Goal: Transaction & Acquisition: Purchase product/service

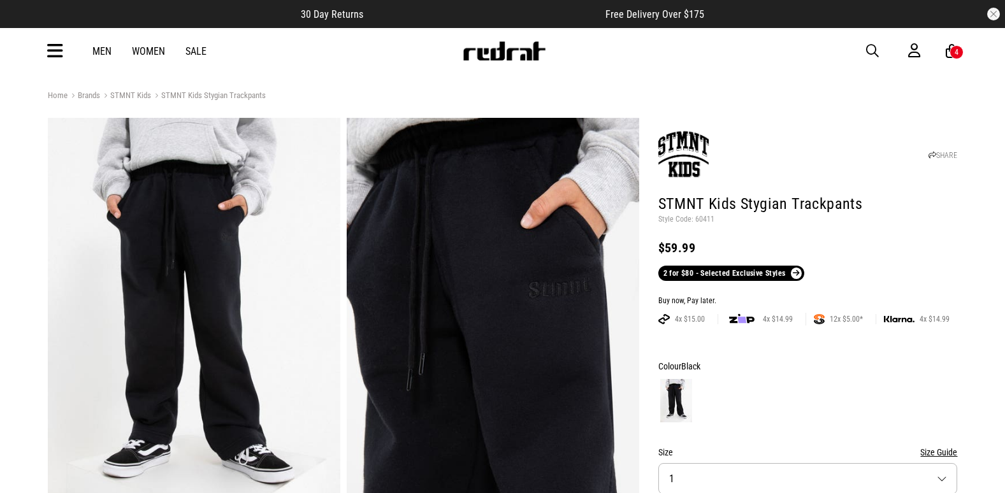
click at [47, 61] on icon at bounding box center [55, 51] width 16 height 21
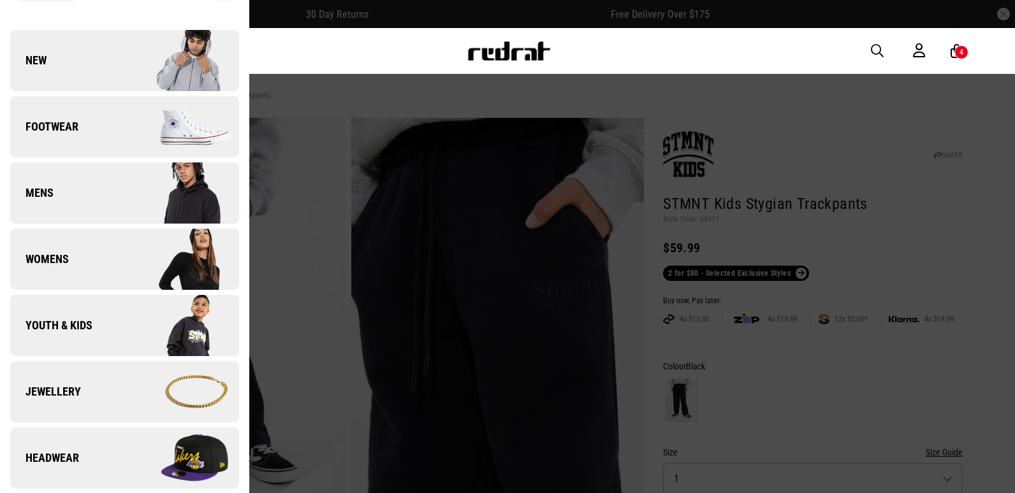
scroll to position [64, 0]
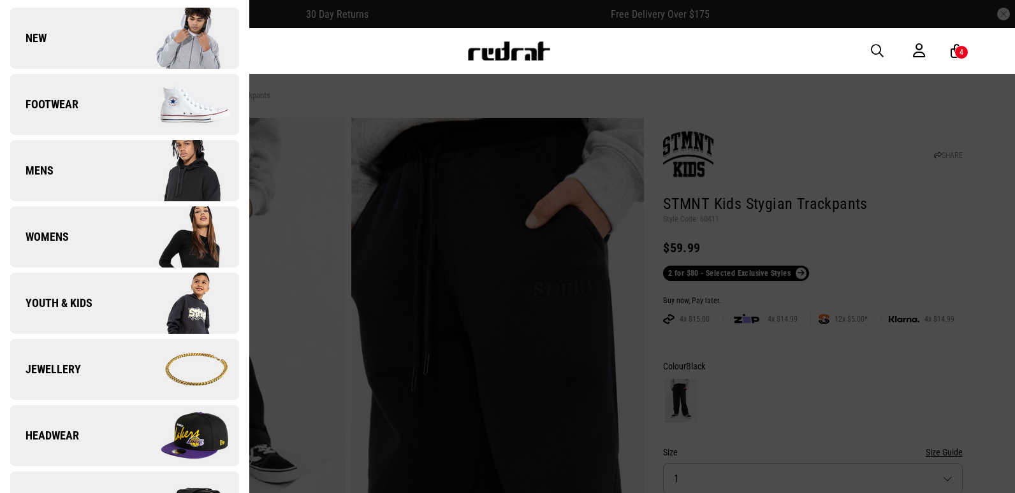
click at [100, 78] on link "Footwear" at bounding box center [124, 104] width 229 height 61
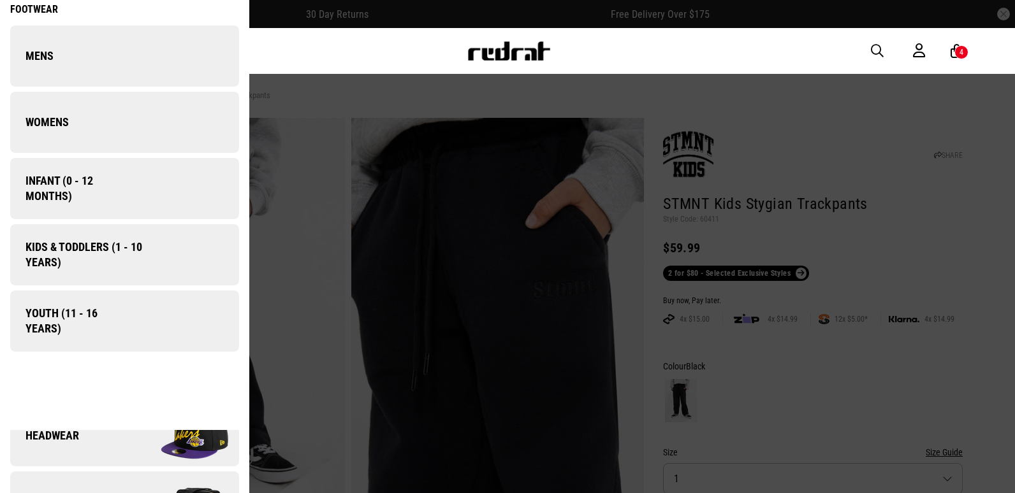
scroll to position [0, 0]
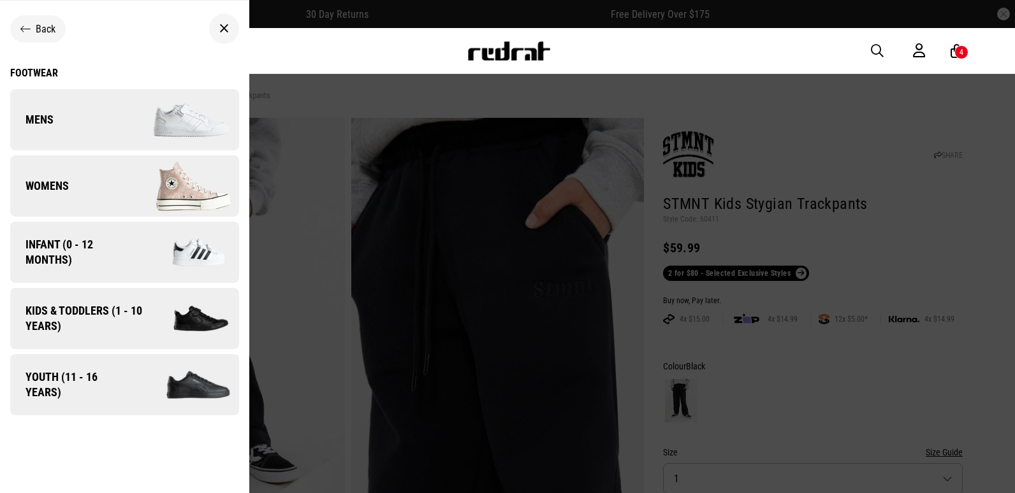
click at [25, 77] on div "Footwear" at bounding box center [124, 73] width 229 height 12
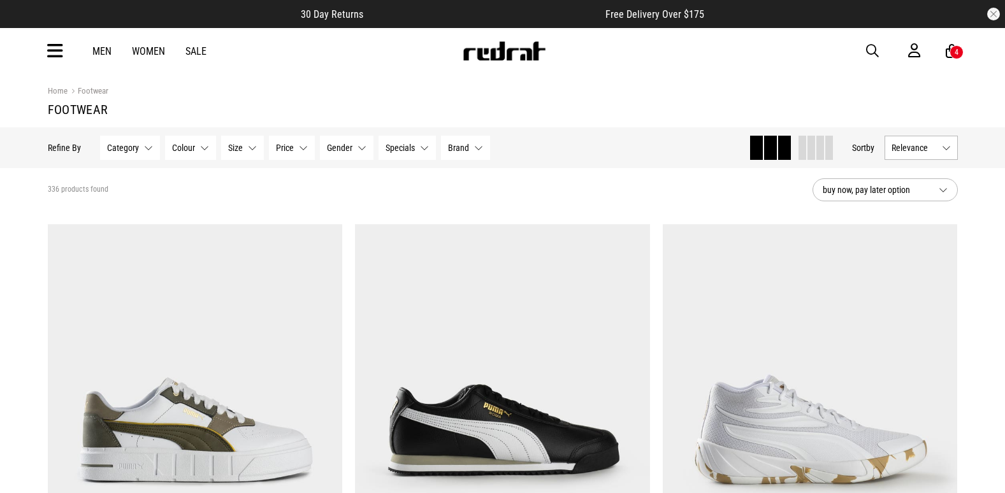
click at [291, 149] on span "Price" at bounding box center [285, 148] width 18 height 10
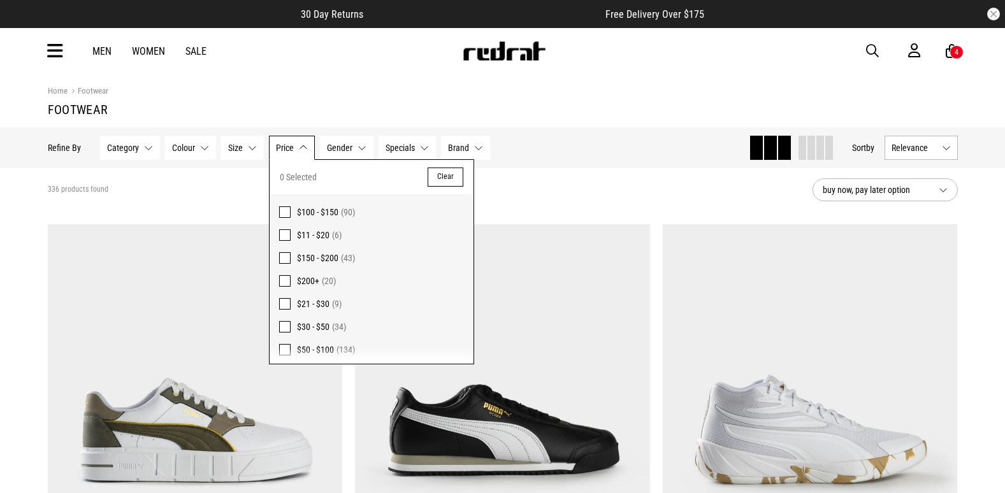
click at [291, 149] on span "Price" at bounding box center [285, 148] width 18 height 10
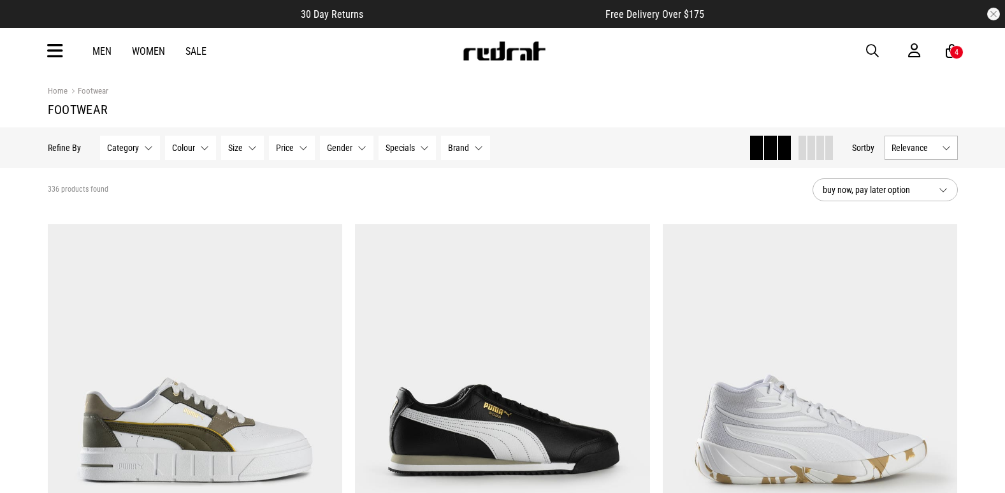
click at [228, 153] on span "Size" at bounding box center [235, 148] width 15 height 10
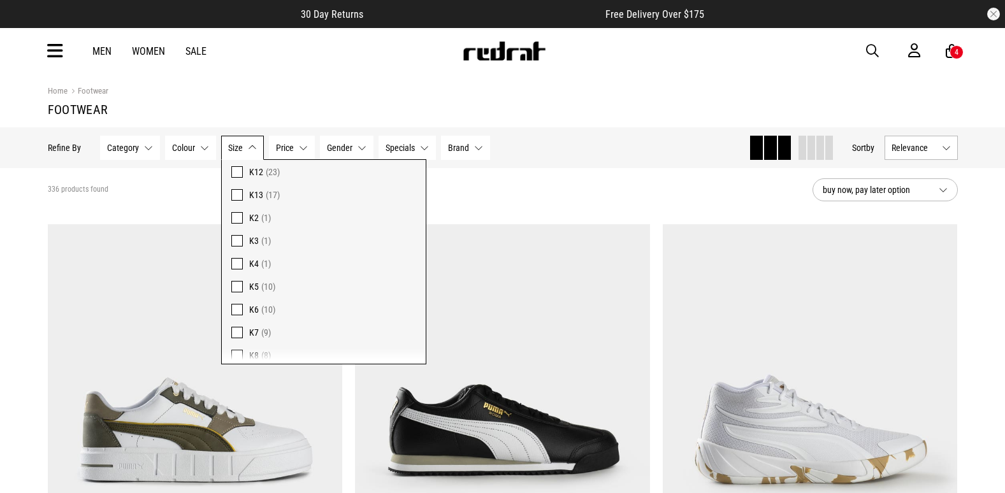
scroll to position [829, 0]
click at [229, 301] on label "K6 (10)" at bounding box center [324, 301] width 204 height 23
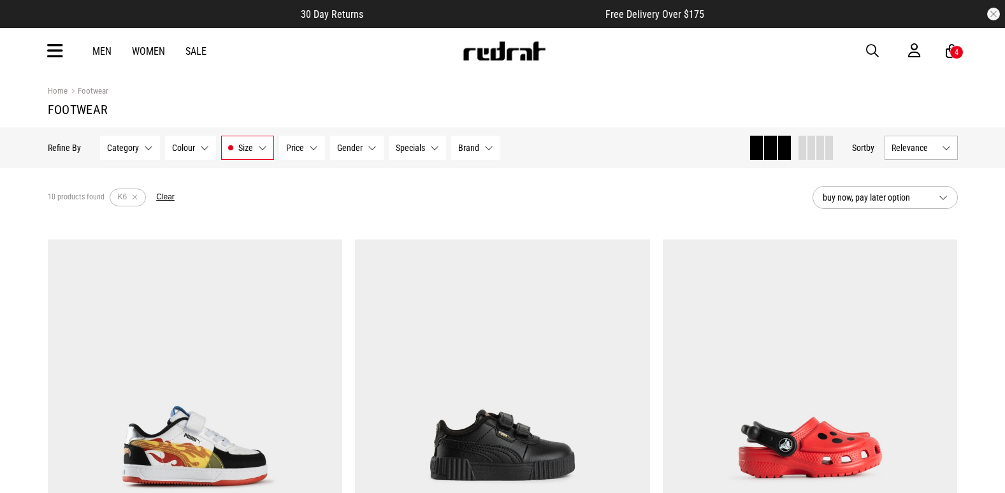
click at [874, 45] on span "button" at bounding box center [872, 50] width 13 height 15
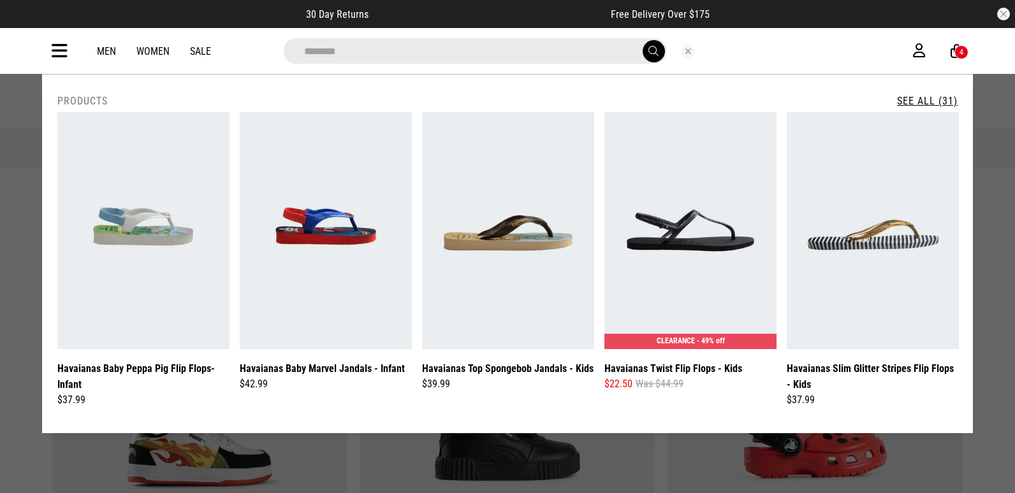
type input "********"
click at [936, 98] on link "See All (31)" at bounding box center [927, 101] width 61 height 12
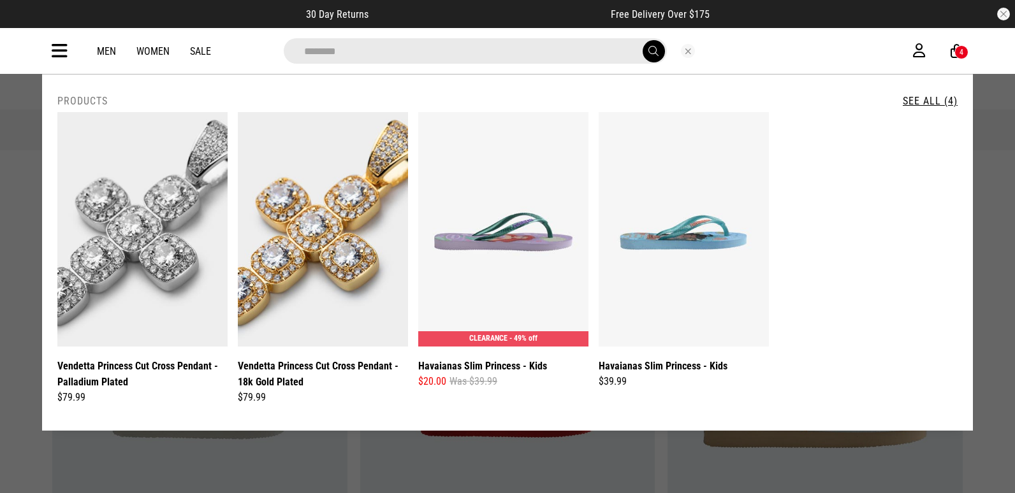
drag, startPoint x: 368, startPoint y: 54, endPoint x: 0, endPoint y: 54, distance: 367.8
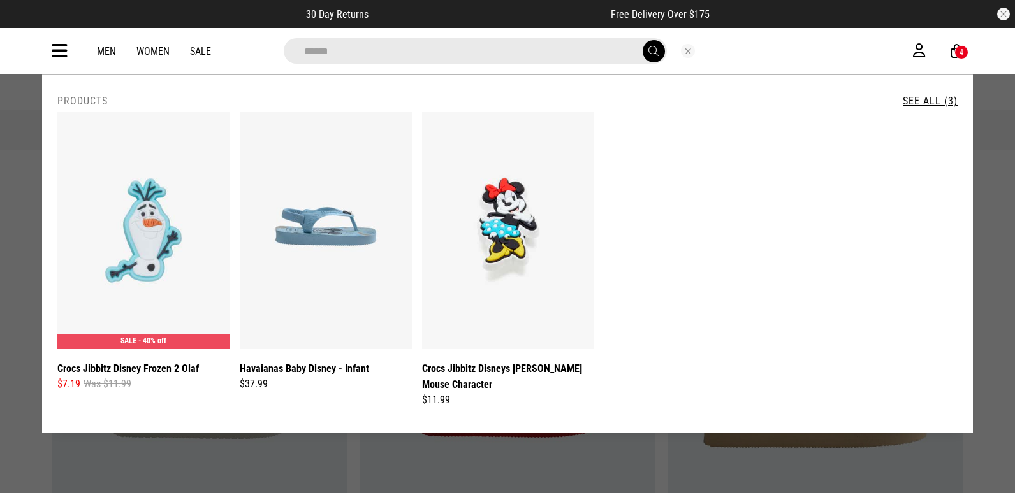
type input "******"
click at [681, 48] on button "Close search" at bounding box center [688, 51] width 14 height 14
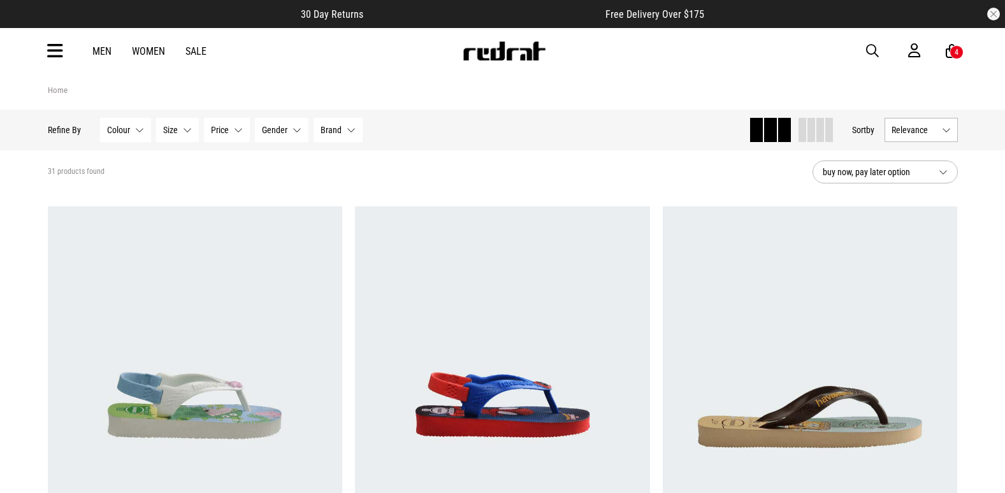
click at [57, 59] on icon at bounding box center [55, 51] width 16 height 21
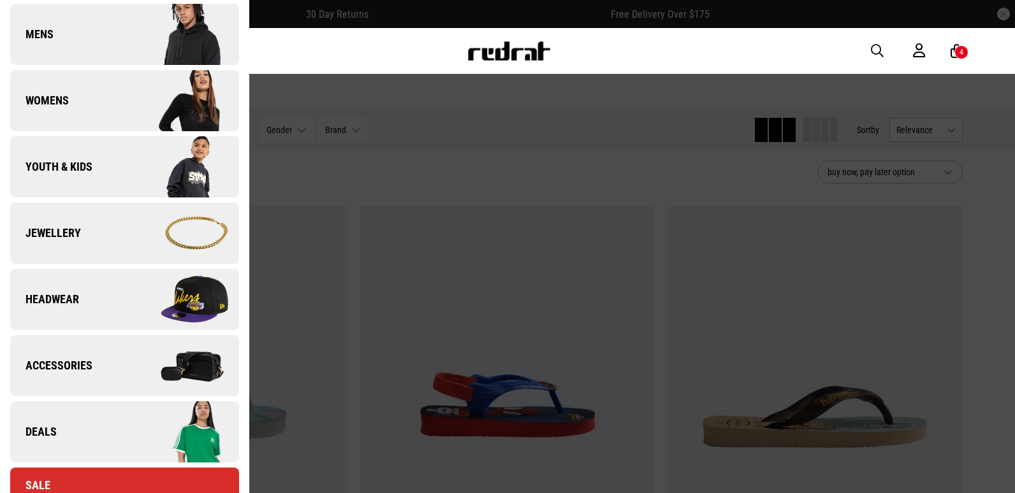
scroll to position [64, 0]
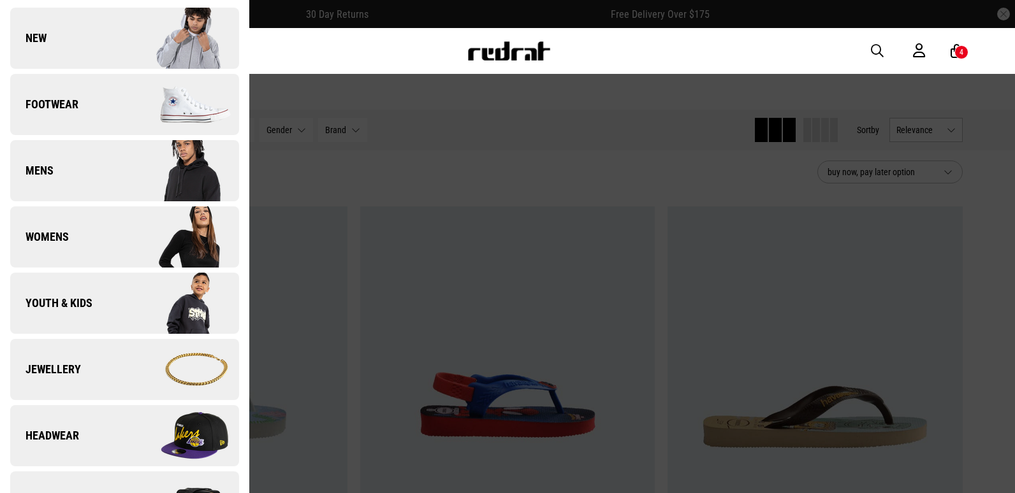
click at [124, 94] on img at bounding box center [181, 105] width 114 height 64
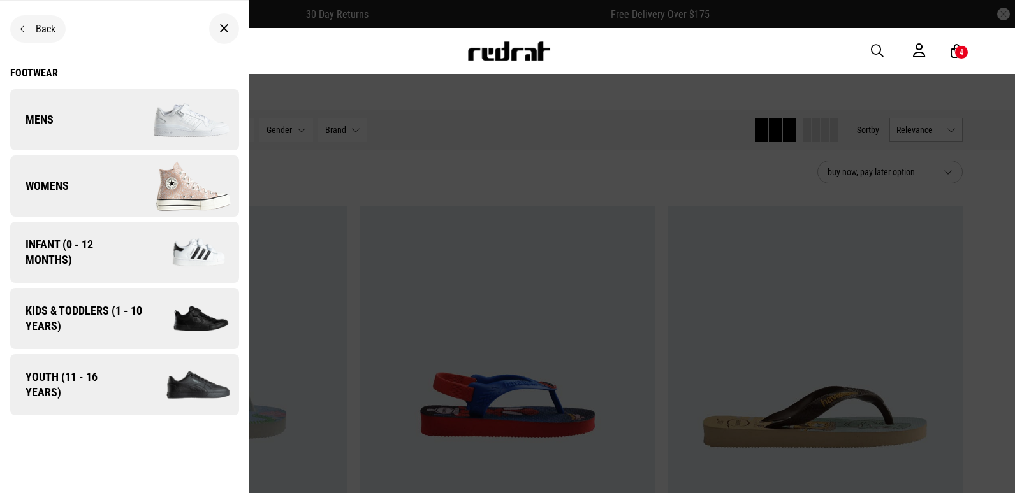
click at [220, 25] on icon at bounding box center [224, 28] width 10 height 15
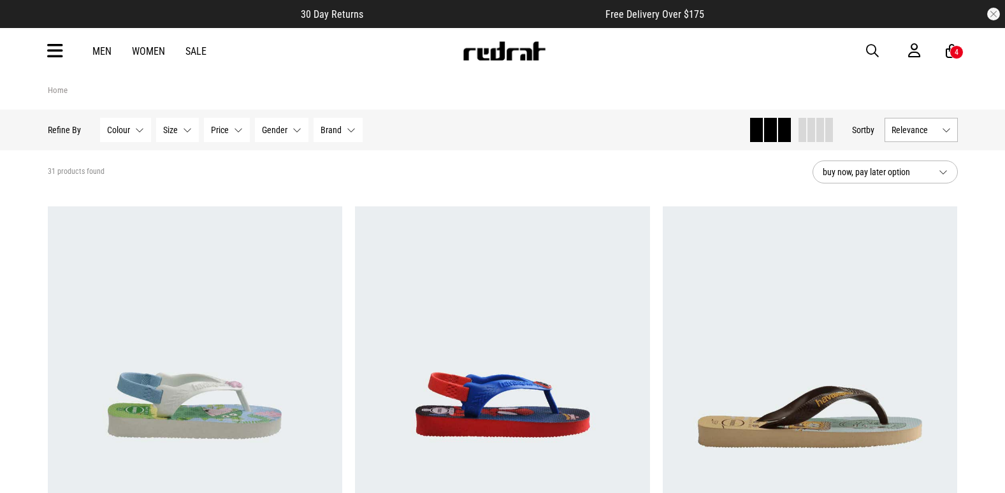
drag, startPoint x: 62, startPoint y: 44, endPoint x: 62, endPoint y: 71, distance: 26.8
click at [62, 44] on icon at bounding box center [55, 51] width 16 height 21
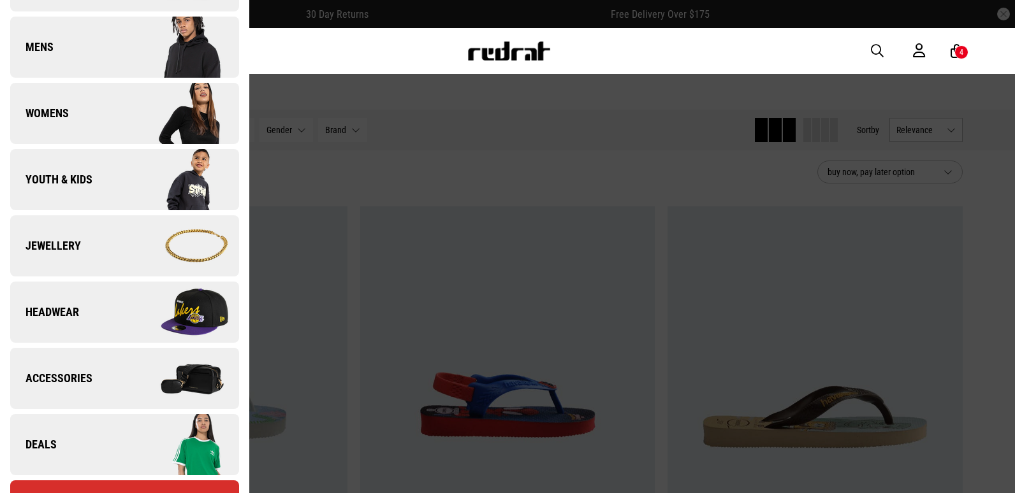
scroll to position [319, 0]
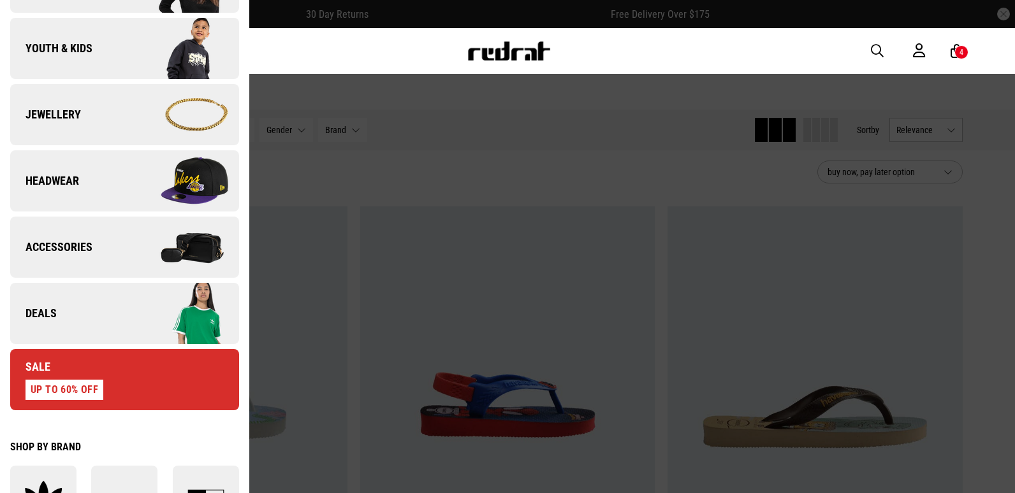
click at [64, 291] on link "Deals" at bounding box center [124, 313] width 229 height 61
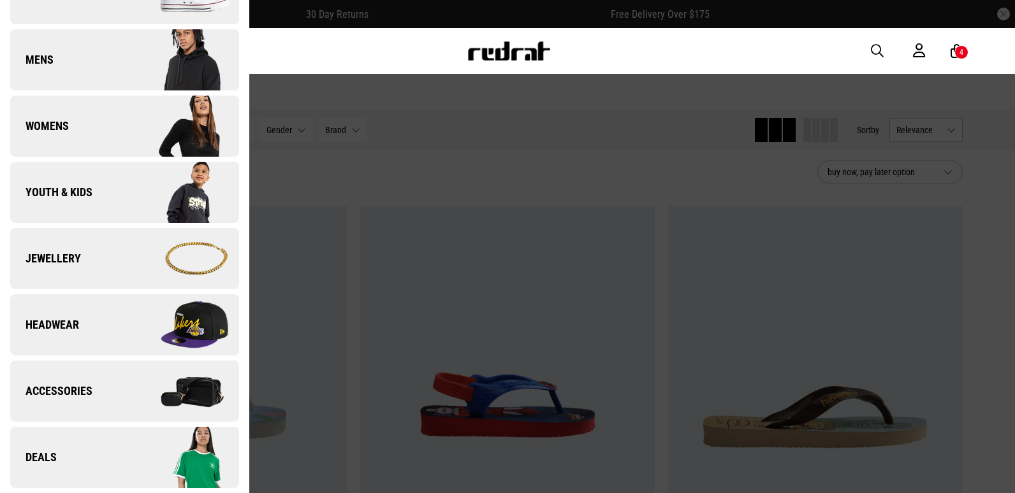
scroll to position [0, 0]
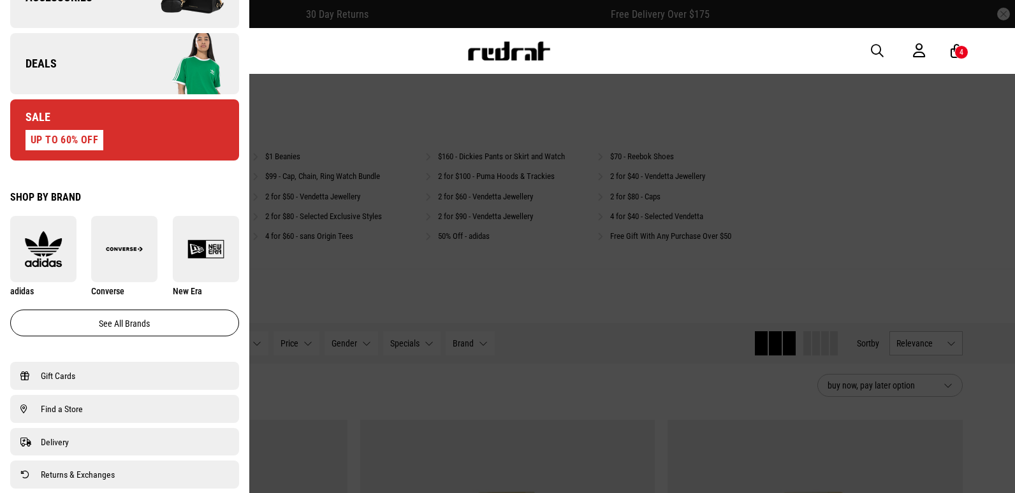
scroll to position [574, 0]
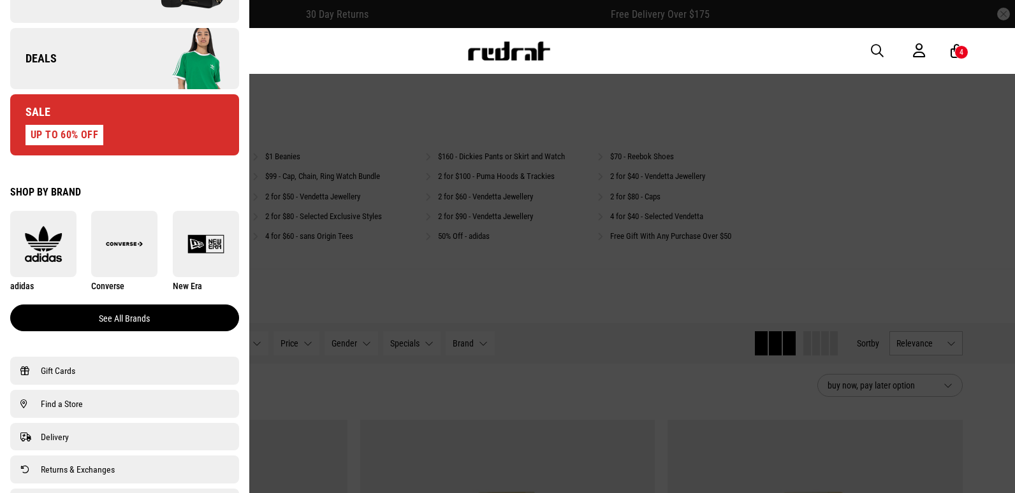
click at [93, 323] on link "See all brands" at bounding box center [124, 318] width 229 height 27
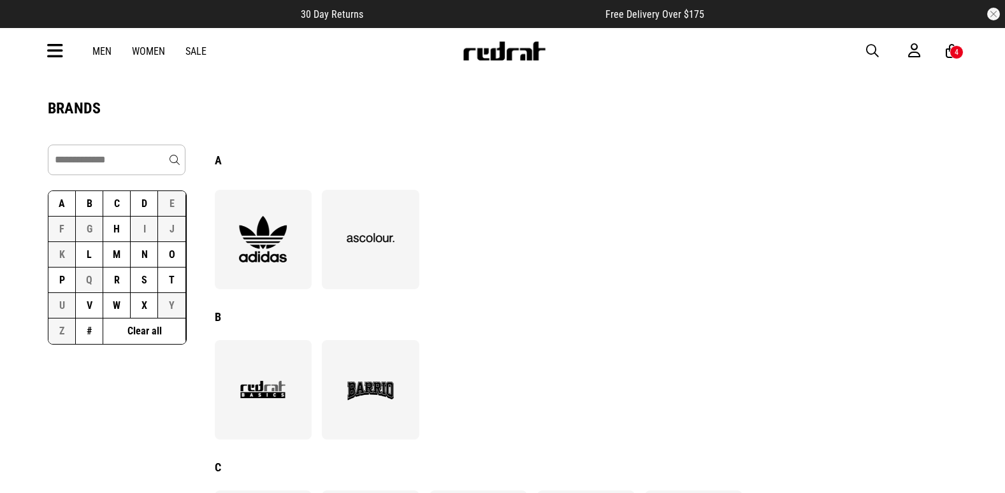
click at [117, 231] on button "H" at bounding box center [116, 229] width 27 height 25
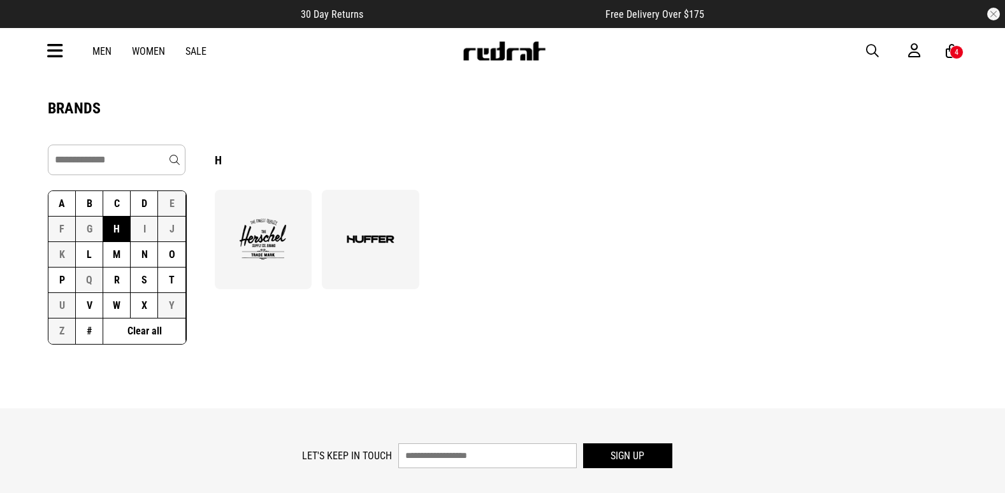
click at [871, 50] on span "button" at bounding box center [872, 50] width 13 height 15
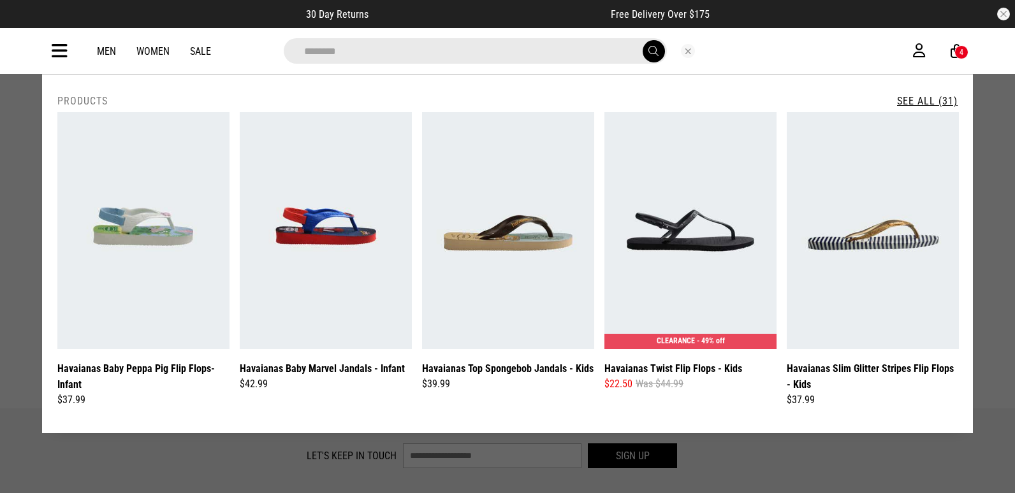
click at [331, 52] on input "********" at bounding box center [475, 50] width 383 height 25
type input "*********"
click at [642, 40] on button "submit" at bounding box center [653, 51] width 22 height 22
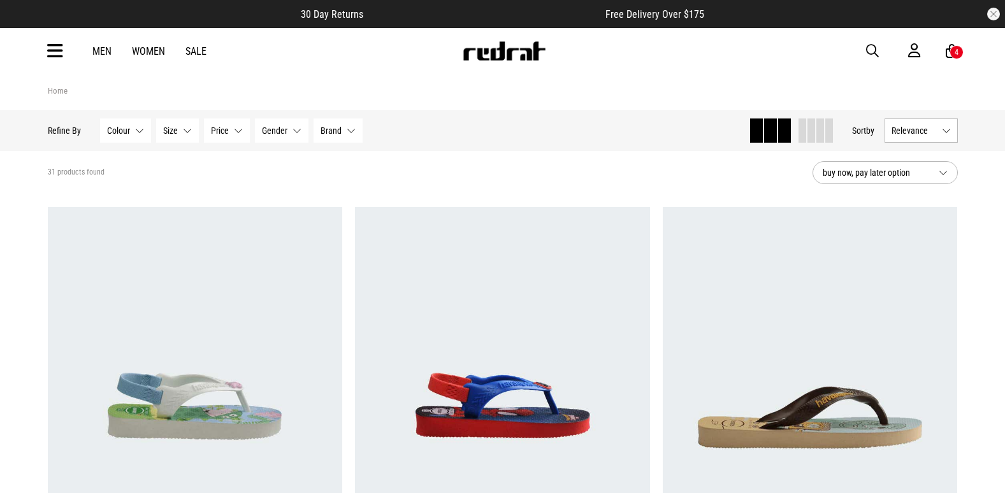
click at [163, 138] on button "Size None selected" at bounding box center [177, 131] width 43 height 24
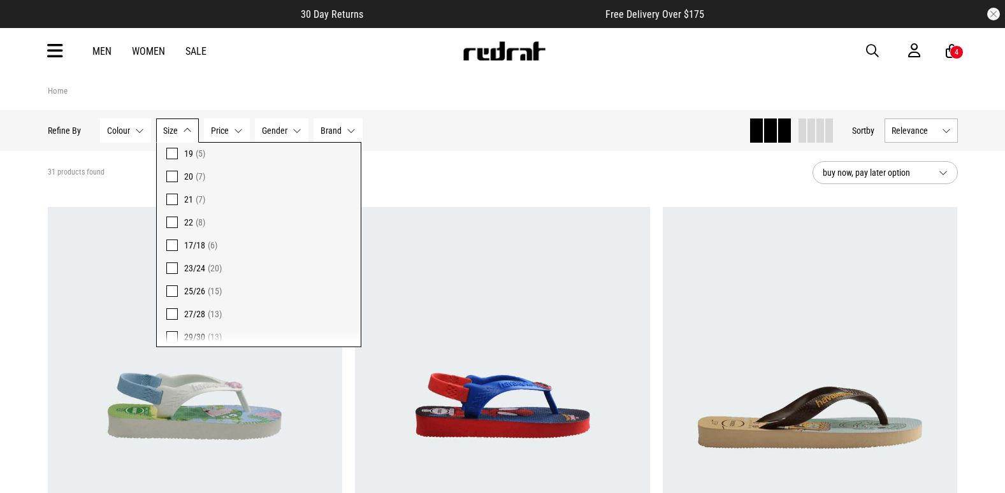
scroll to position [64, 0]
click at [199, 242] on span "23/24" at bounding box center [194, 246] width 21 height 10
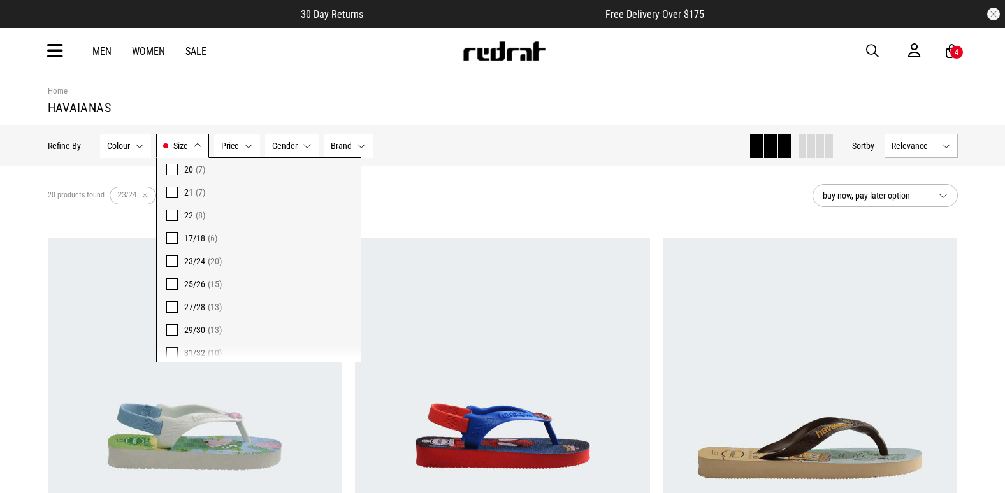
drag, startPoint x: 484, startPoint y: 127, endPoint x: 472, endPoint y: 142, distance: 19.0
click at [484, 127] on div "Hide Refine s Refine By Filters Colour None selected Colour 0 Selected Clear Be…" at bounding box center [503, 146] width 931 height 41
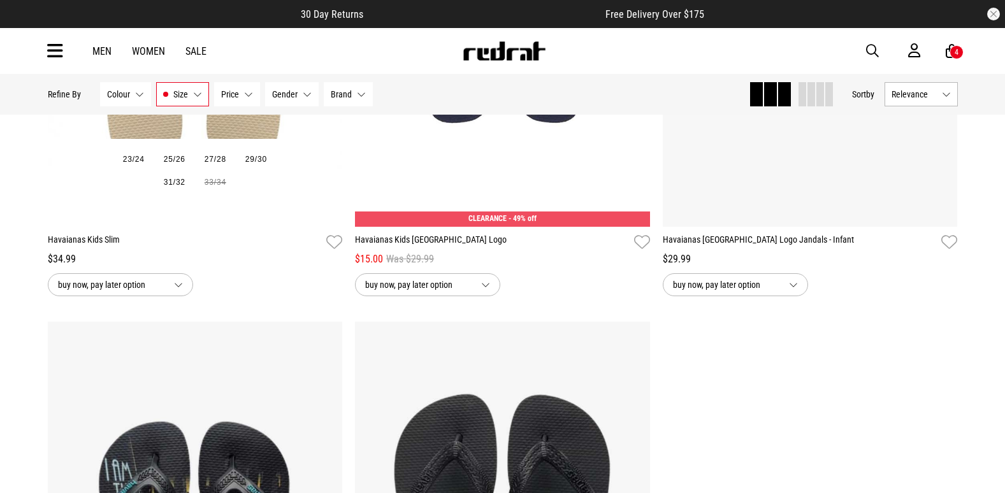
scroll to position [2868, 0]
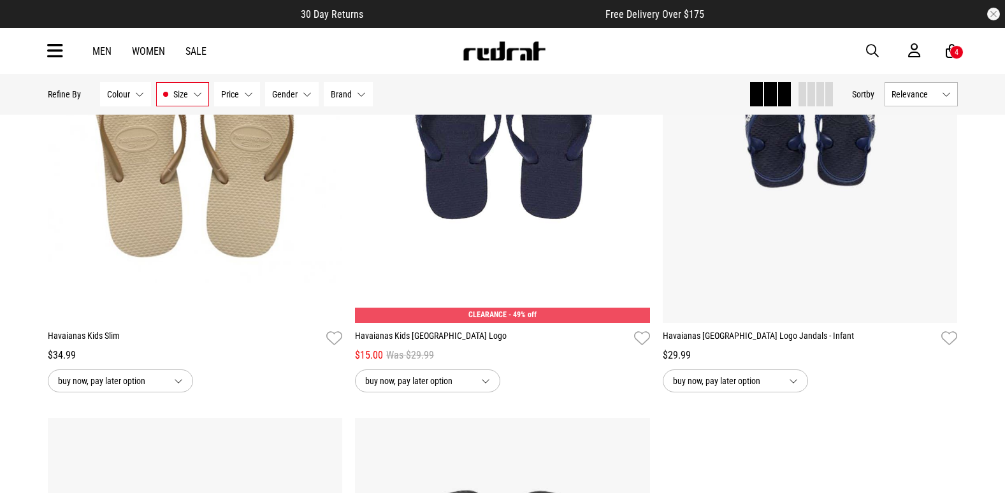
drag, startPoint x: 175, startPoint y: 90, endPoint x: 169, endPoint y: 101, distance: 12.3
click at [175, 90] on span "Size" at bounding box center [180, 94] width 15 height 10
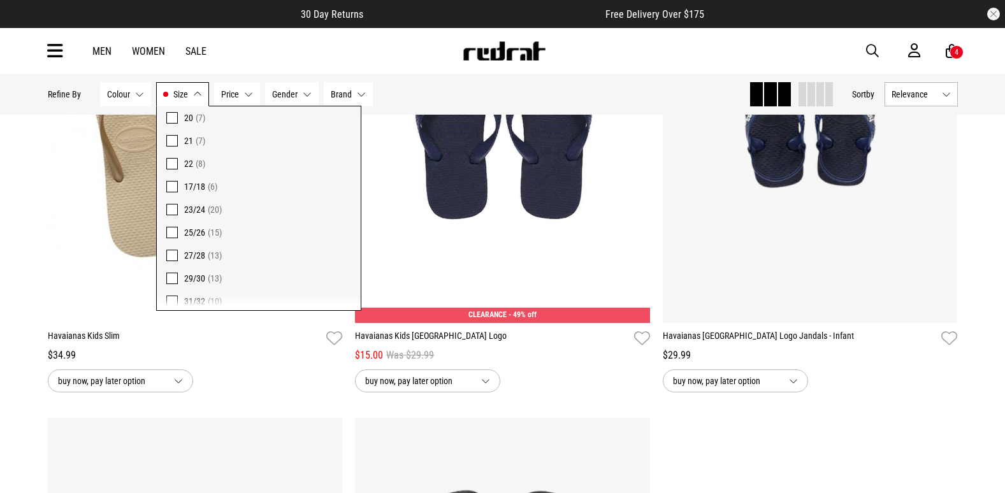
drag, startPoint x: 182, startPoint y: 213, endPoint x: 185, endPoint y: 184, distance: 28.9
click at [182, 212] on label "23/24 (20)" at bounding box center [259, 209] width 204 height 23
drag, startPoint x: 185, startPoint y: 184, endPoint x: 192, endPoint y: 186, distance: 7.5
click at [185, 184] on span "17/18" at bounding box center [194, 187] width 21 height 10
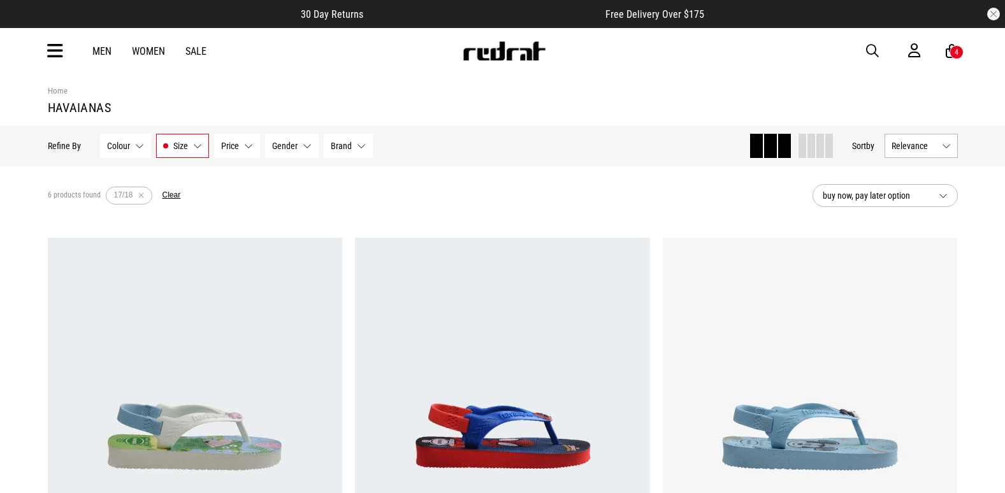
click at [179, 147] on span "Size" at bounding box center [180, 146] width 15 height 10
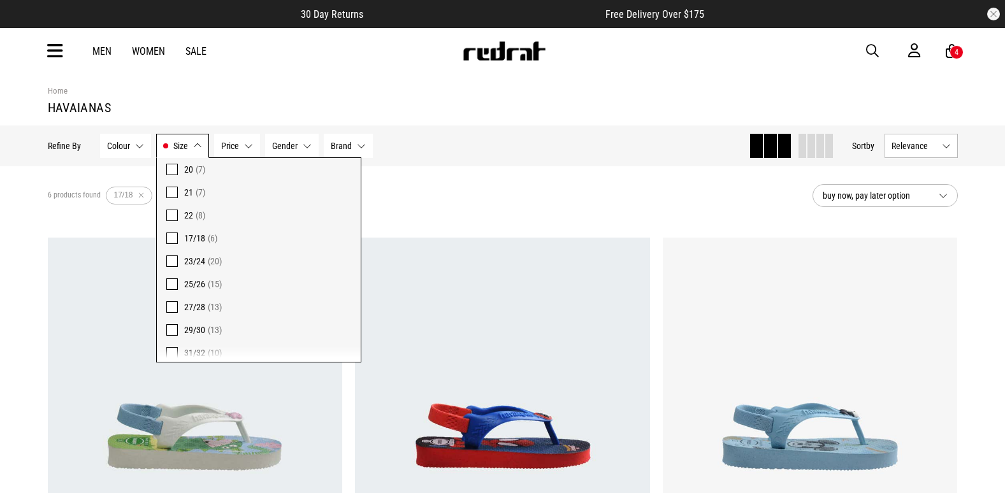
click at [195, 240] on span "17/18" at bounding box center [194, 238] width 21 height 10
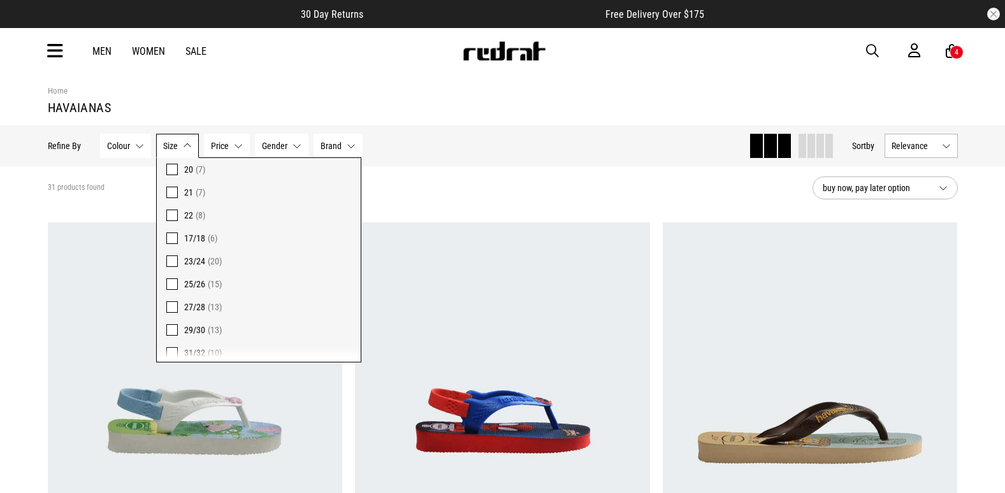
click at [550, 147] on div "Hide Refine s Refine By Filters Colour None selected Colour 0 Selected Clear Be…" at bounding box center [393, 146] width 691 height 28
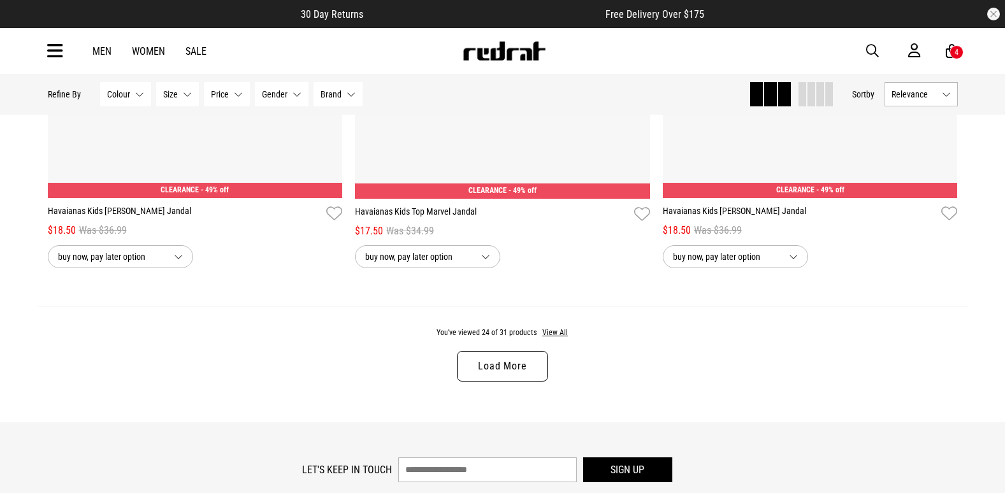
scroll to position [4079, 0]
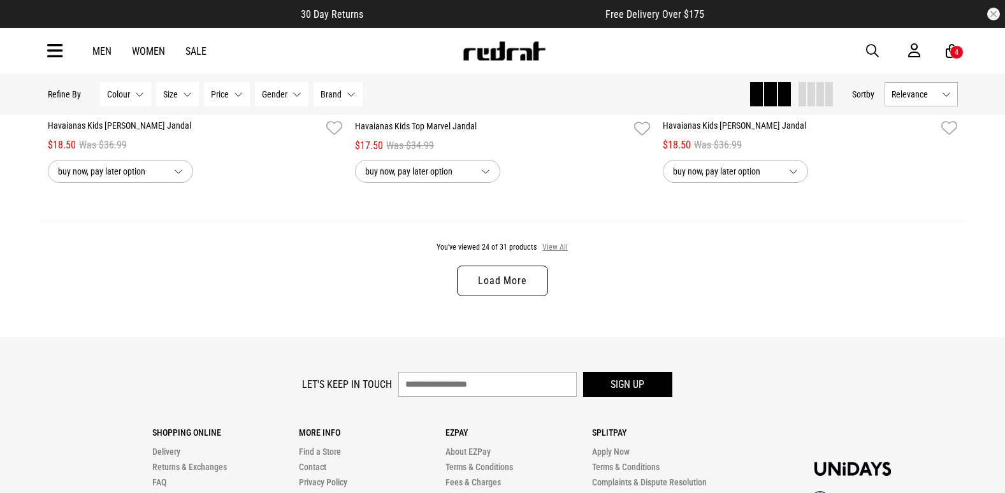
click at [553, 259] on div "You've viewed 24 of 31 products View All Load More" at bounding box center [503, 279] width 931 height 117
click at [554, 254] on button "View All" at bounding box center [555, 247] width 27 height 11
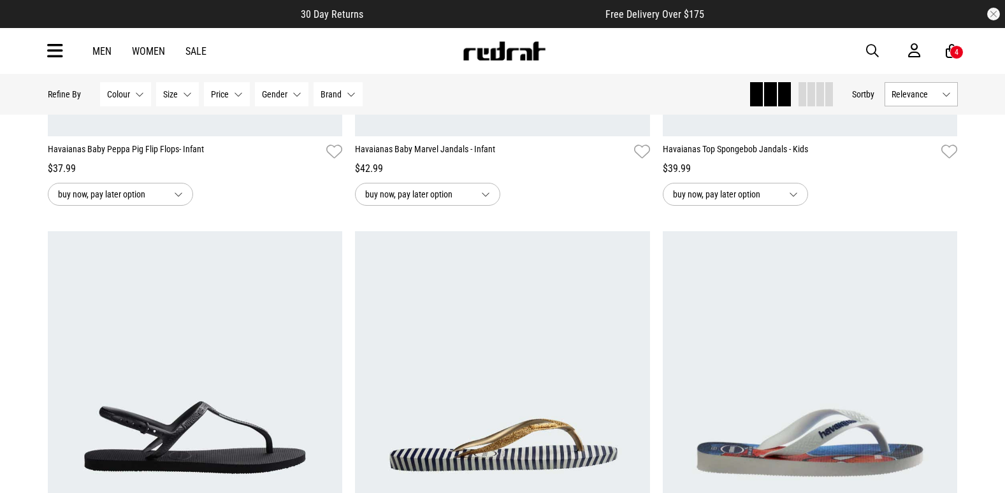
scroll to position [510, 0]
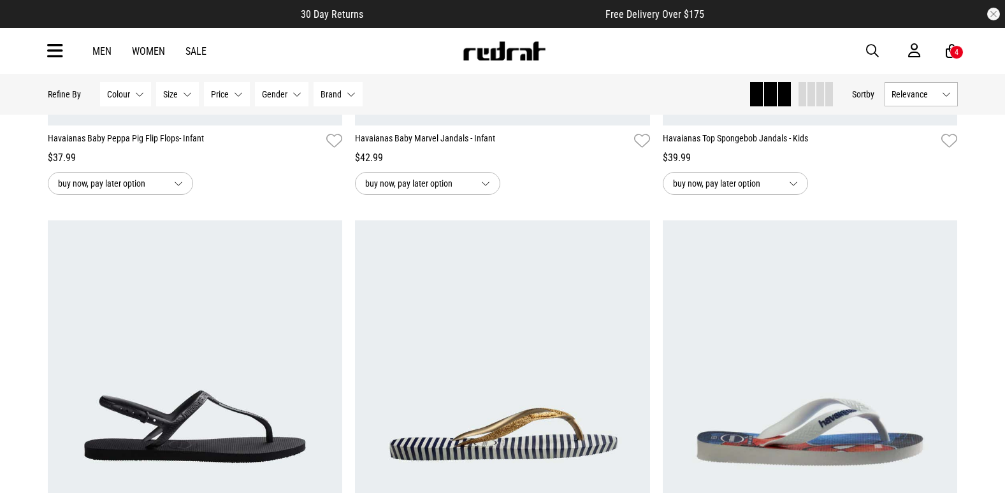
click at [333, 92] on span "Brand" at bounding box center [331, 94] width 21 height 10
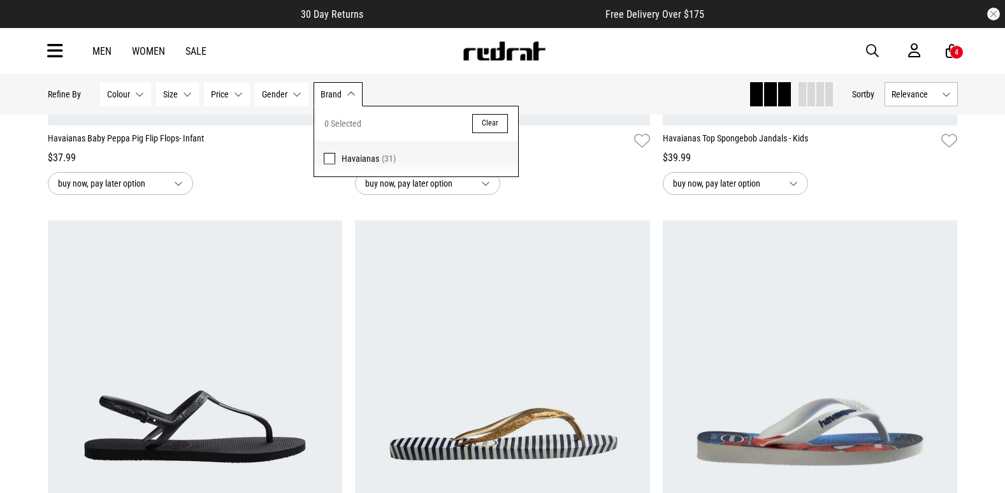
click at [351, 162] on span "Havaianas" at bounding box center [361, 159] width 38 height 10
click at [430, 83] on div "Hide Refine s Refine By Filters Colour None selected Colour 0 Selected Clear Be…" at bounding box center [393, 94] width 691 height 28
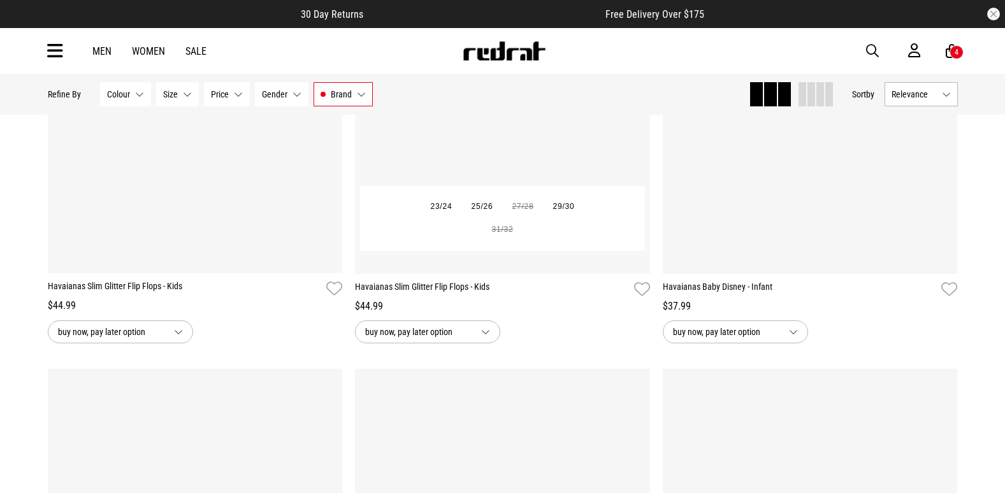
scroll to position [1912, 0]
